Goal: Task Accomplishment & Management: Use online tool/utility

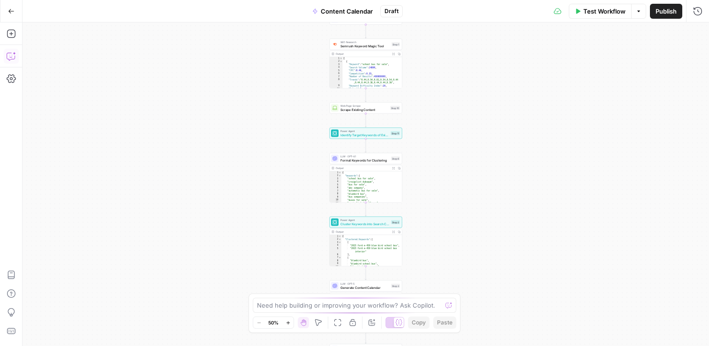
click at [8, 56] on icon "button" at bounding box center [11, 56] width 9 height 9
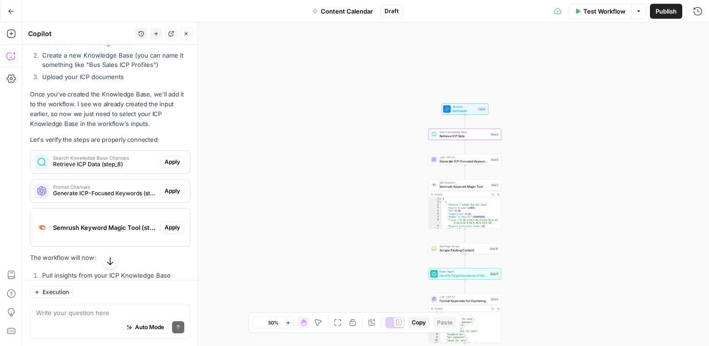
scroll to position [7104, 0]
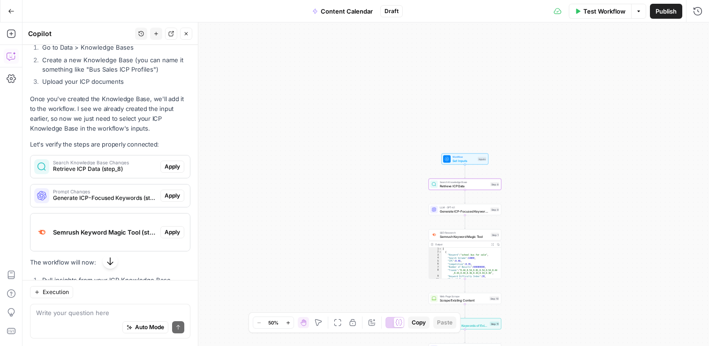
click at [175, 163] on span "Apply" at bounding box center [172, 167] width 15 height 8
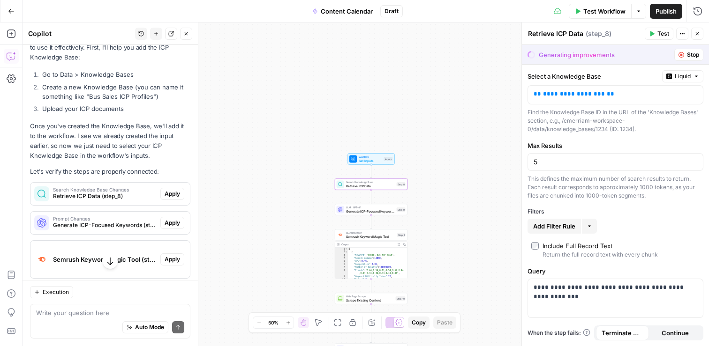
scroll to position [7066, 0]
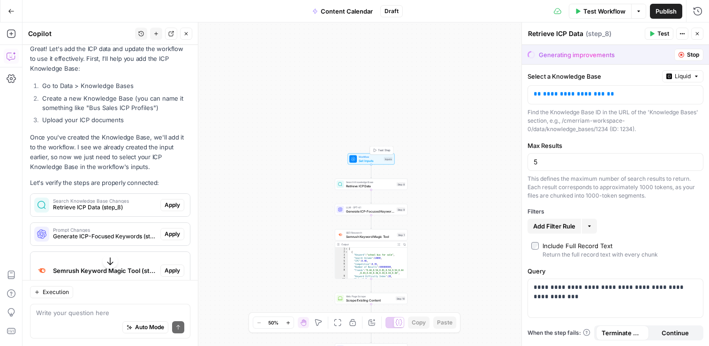
click at [367, 158] on span "Workflow" at bounding box center [370, 157] width 23 height 4
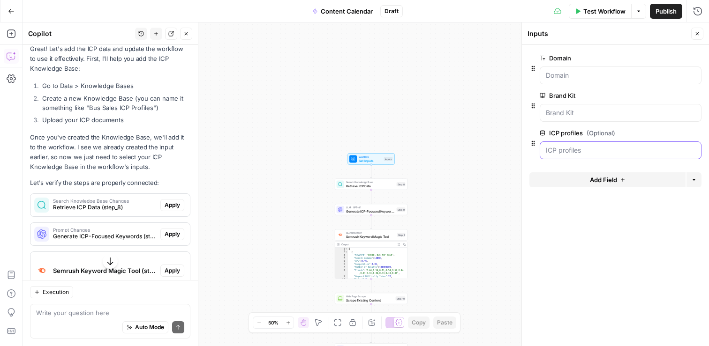
click at [564, 152] on profiles "ICP profiles (Optional)" at bounding box center [621, 150] width 150 height 9
click at [667, 133] on span "edit field" at bounding box center [666, 133] width 21 height 8
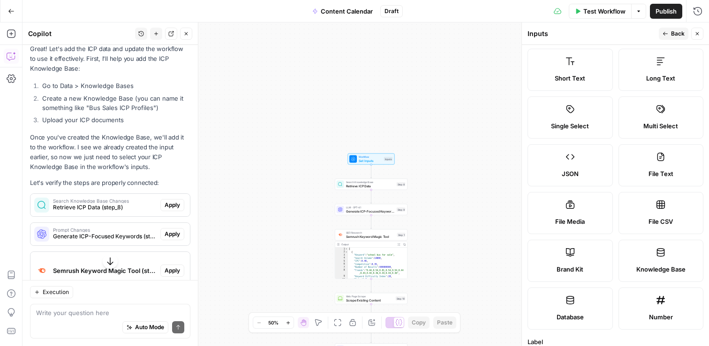
scroll to position [0, 0]
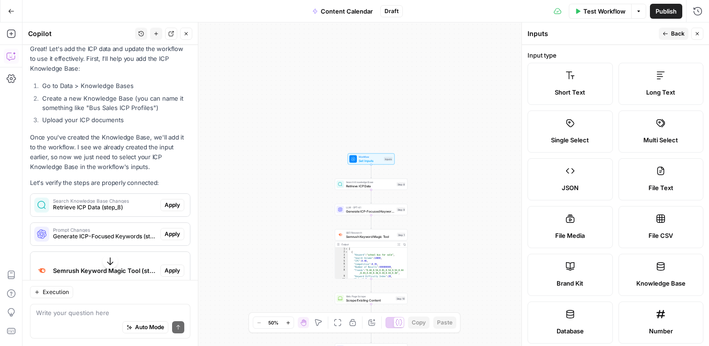
click at [668, 33] on icon "button" at bounding box center [665, 34] width 6 height 6
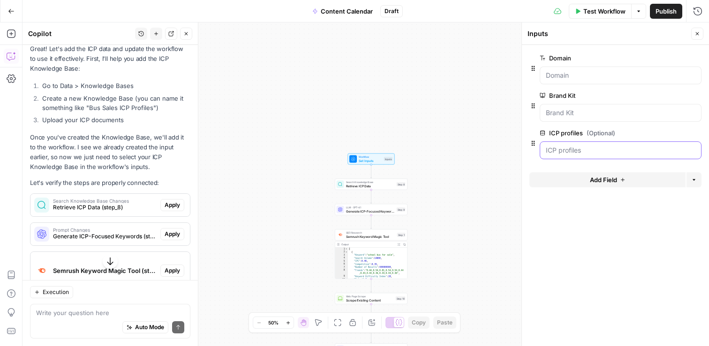
click at [551, 151] on profiles "ICP profiles (Optional)" at bounding box center [621, 150] width 150 height 9
click at [531, 145] on icon "button" at bounding box center [533, 144] width 8 height 8
click at [531, 142] on icon "button" at bounding box center [533, 144] width 8 height 8
click at [534, 142] on icon "button" at bounding box center [533, 143] width 3 height 5
click at [563, 139] on div "ICP profiles (Optional) edit field Delete group" at bounding box center [621, 144] width 162 height 32
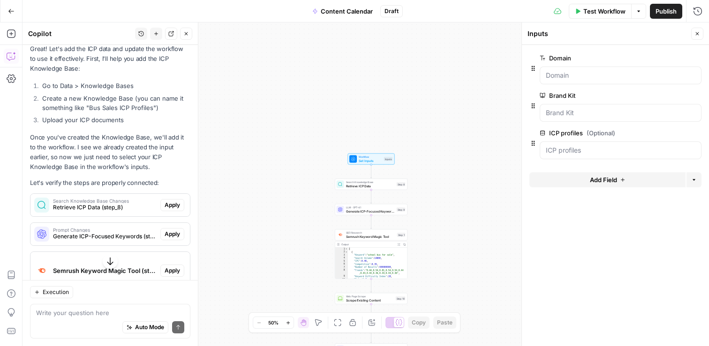
click at [566, 134] on label "ICP profiles (Optional)" at bounding box center [594, 132] width 109 height 9
click at [566, 146] on profiles "ICP profiles (Optional)" at bounding box center [621, 150] width 150 height 9
click at [566, 151] on profiles "ICP profiles (Optional)" at bounding box center [621, 150] width 150 height 9
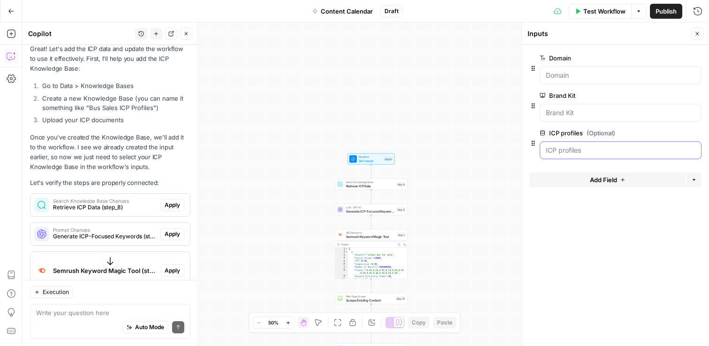
drag, startPoint x: 293, startPoint y: 110, endPoint x: 242, endPoint y: 70, distance: 65.1
click at [242, 70] on body "CMerriam Workspace New Home Insights Opportunities Your Data Browse Recent Grid…" at bounding box center [354, 173] width 709 height 346
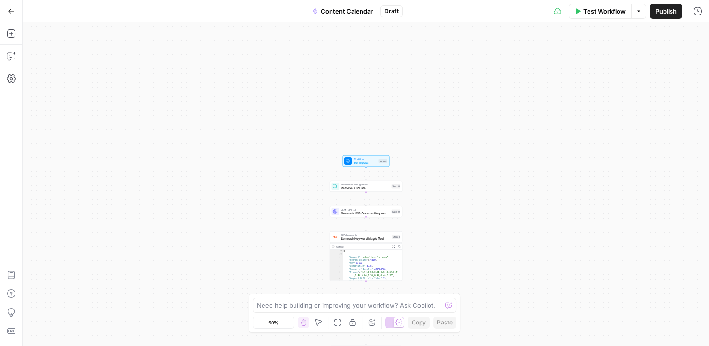
drag, startPoint x: 439, startPoint y: 49, endPoint x: 439, endPoint y: 225, distance: 175.8
click at [439, 225] on div "Workflow Set Inputs Inputs Search Knowledge Base Retrieve ICP Data Step 8 LLM ·…" at bounding box center [366, 185] width 686 height 324
click at [362, 162] on span "Set Inputs" at bounding box center [364, 162] width 23 height 5
click at [610, 153] on profiles "ICP profiles (Optional)" at bounding box center [621, 150] width 150 height 9
click at [672, 155] on div at bounding box center [621, 151] width 162 height 18
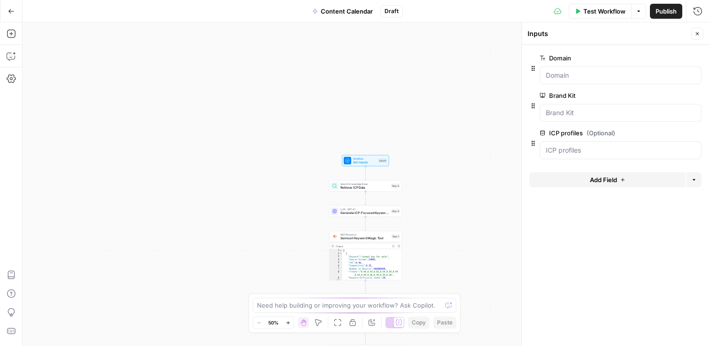
click at [700, 155] on div at bounding box center [621, 151] width 162 height 18
click at [681, 148] on profiles "ICP profiles (Optional)" at bounding box center [621, 150] width 150 height 9
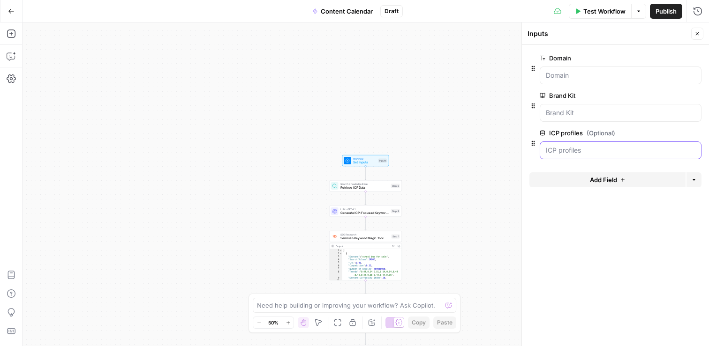
click at [681, 148] on profiles "ICP profiles (Optional)" at bounding box center [621, 150] width 150 height 9
click at [10, 53] on icon "button" at bounding box center [11, 57] width 8 height 8
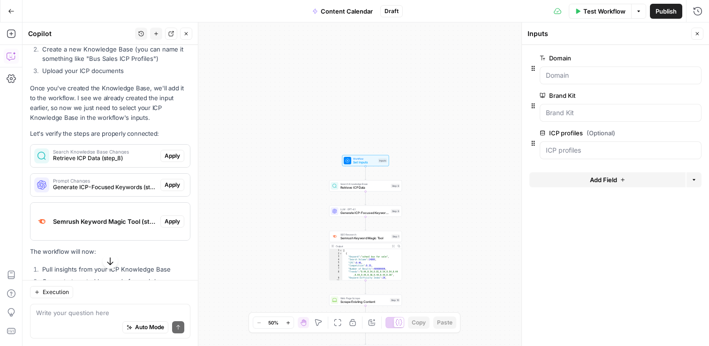
scroll to position [7101, 0]
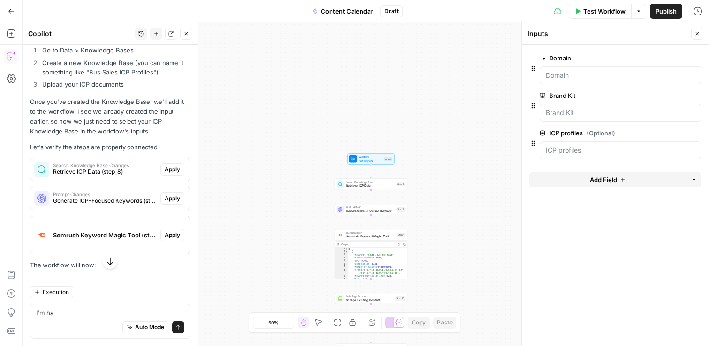
type textarea "I'm ha"
